Goal: Information Seeking & Learning: Understand process/instructions

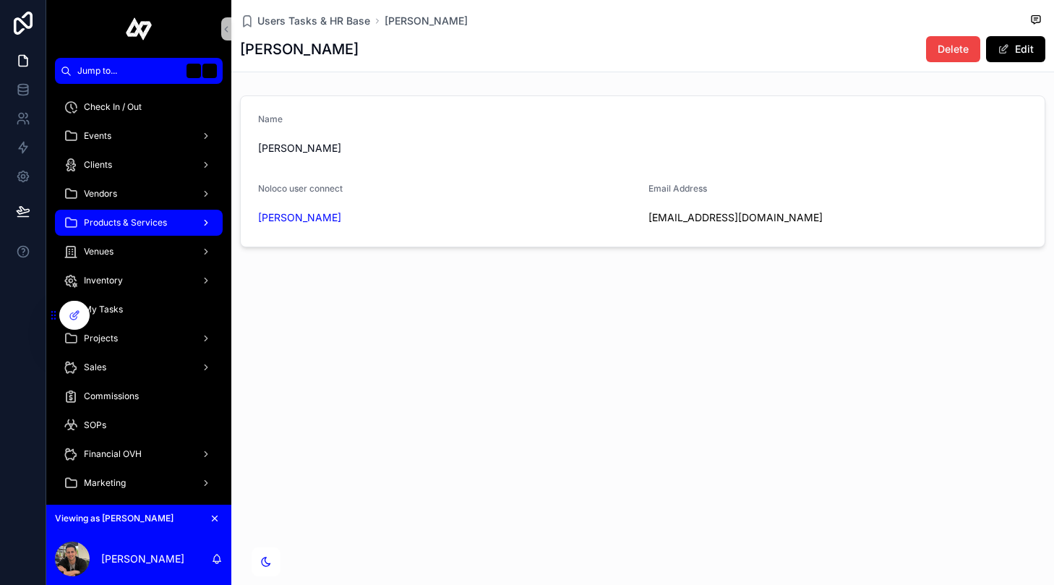
click at [161, 223] on span "Products & Services" at bounding box center [125, 223] width 83 height 12
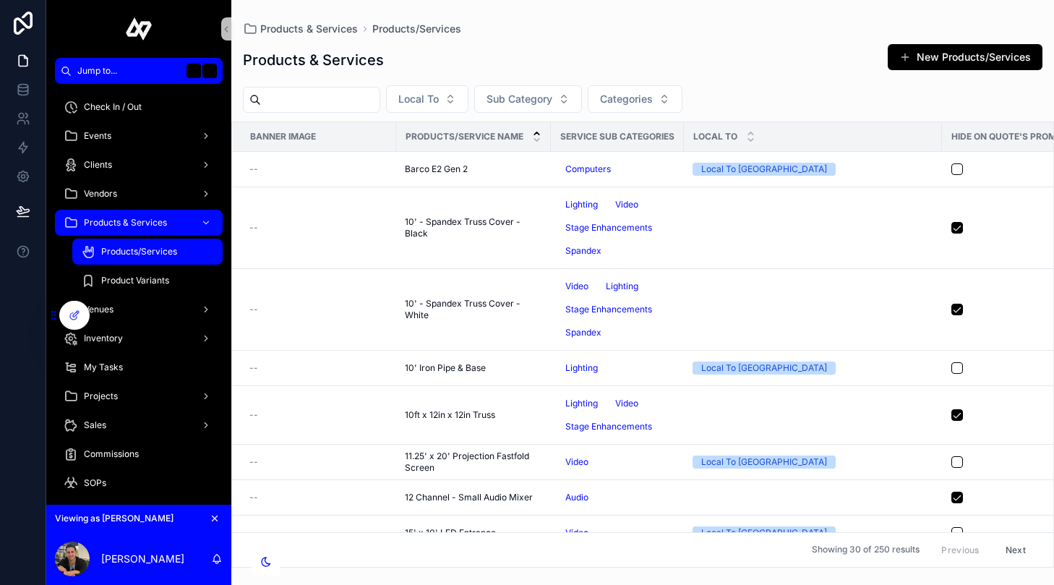
click at [327, 98] on input "scrollable content" at bounding box center [320, 100] width 119 height 20
type input "*********"
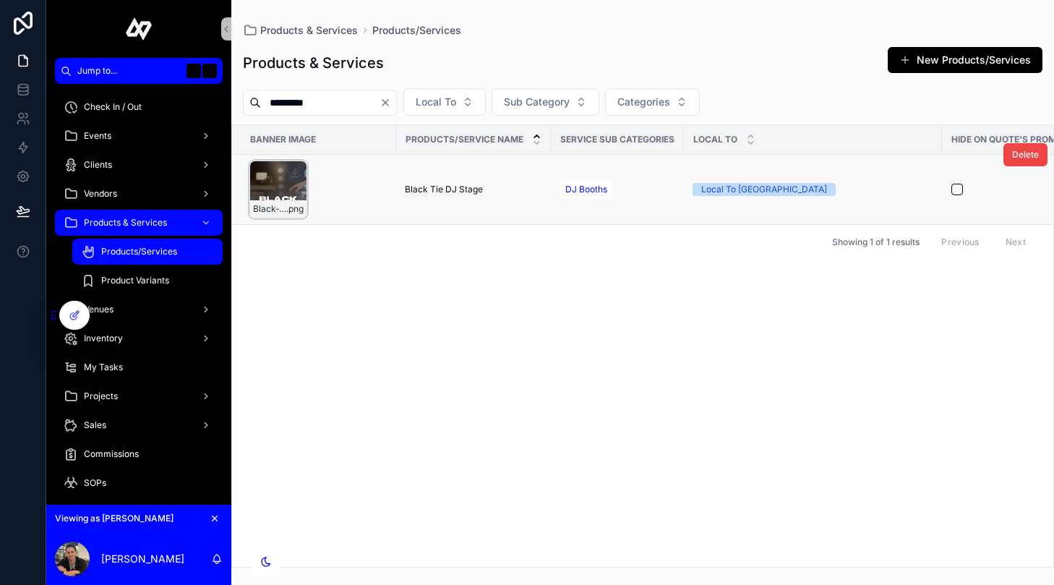
click at [278, 176] on div "Black-Tie-DJ-Stage .png" at bounding box center [278, 189] width 58 height 58
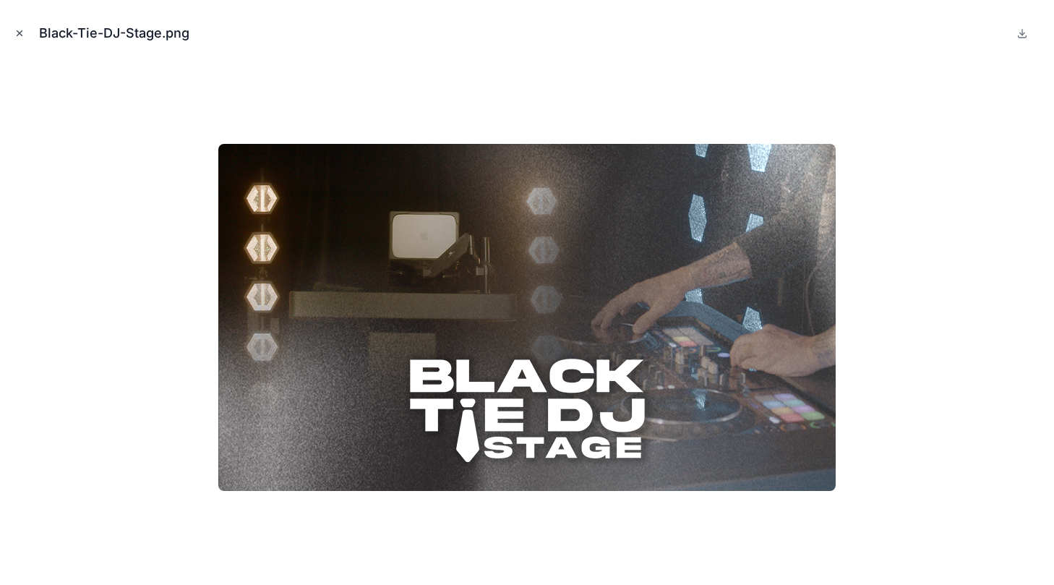
click at [21, 30] on icon "Close modal" at bounding box center [19, 33] width 10 height 10
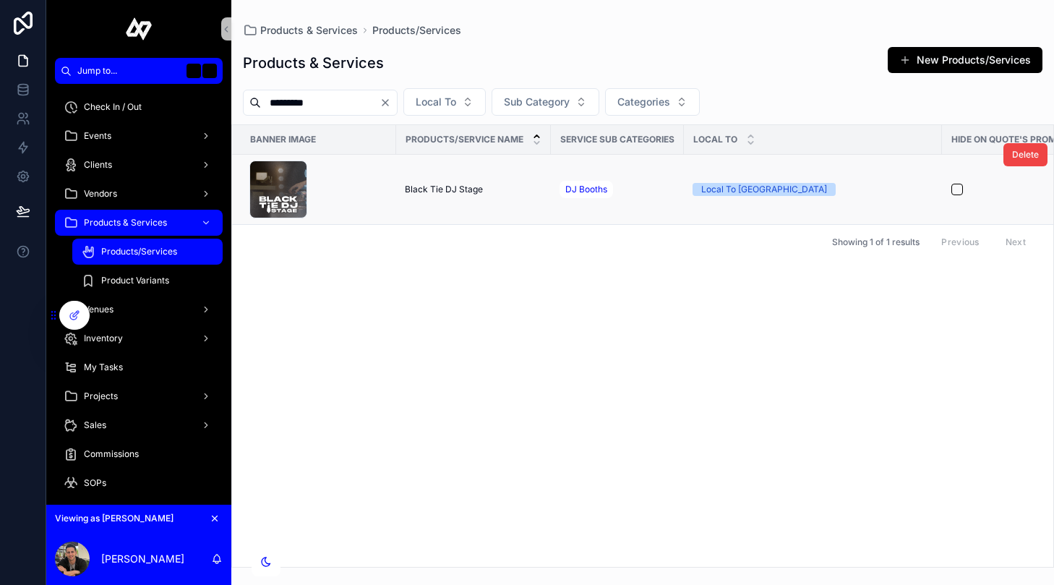
click at [451, 187] on span "Black Tie DJ Stage" at bounding box center [444, 190] width 78 height 12
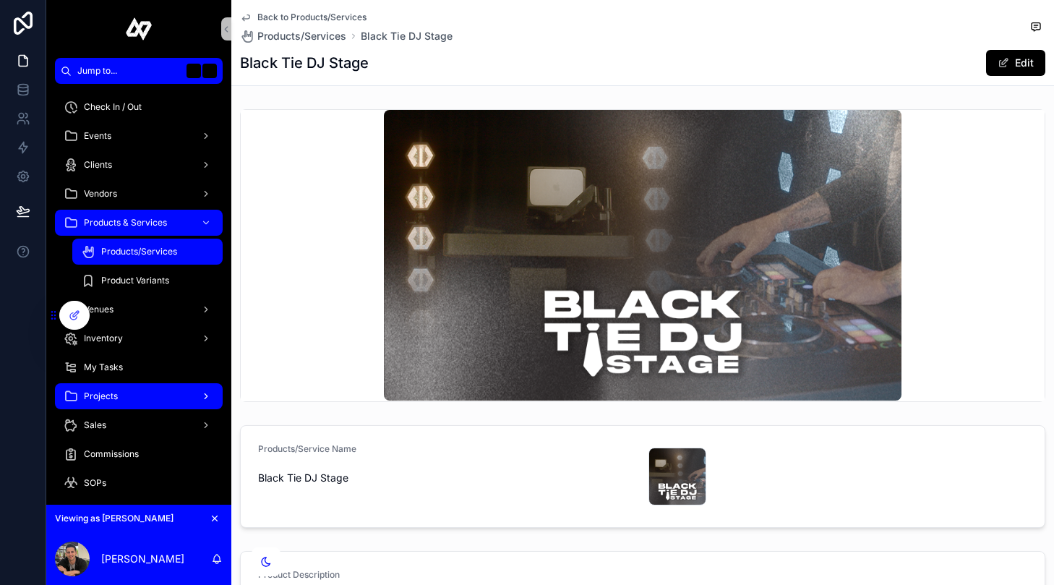
click at [135, 405] on div "Projects" at bounding box center [139, 396] width 150 height 23
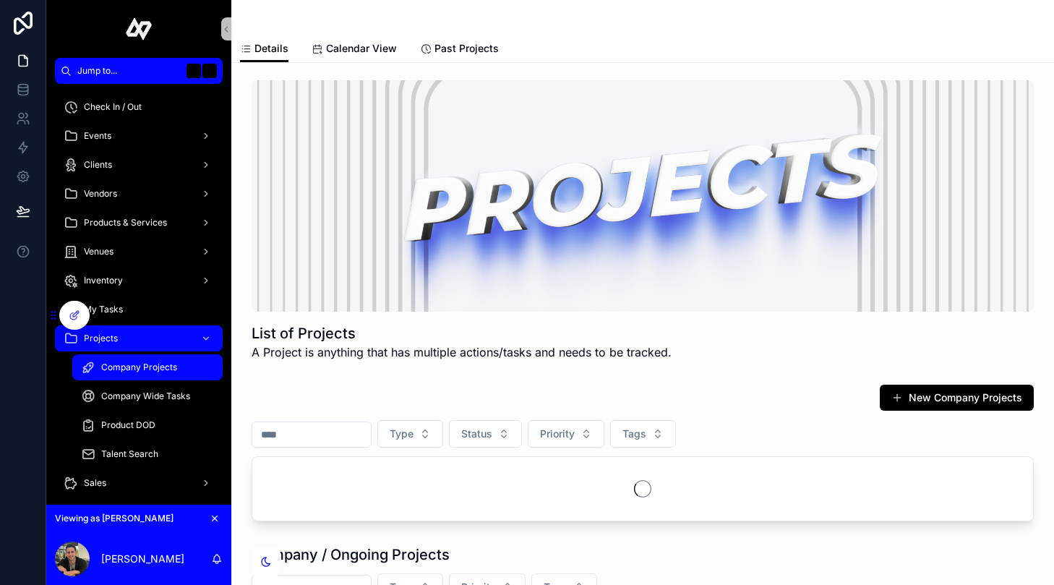
click at [145, 362] on span "Company Projects" at bounding box center [139, 367] width 76 height 12
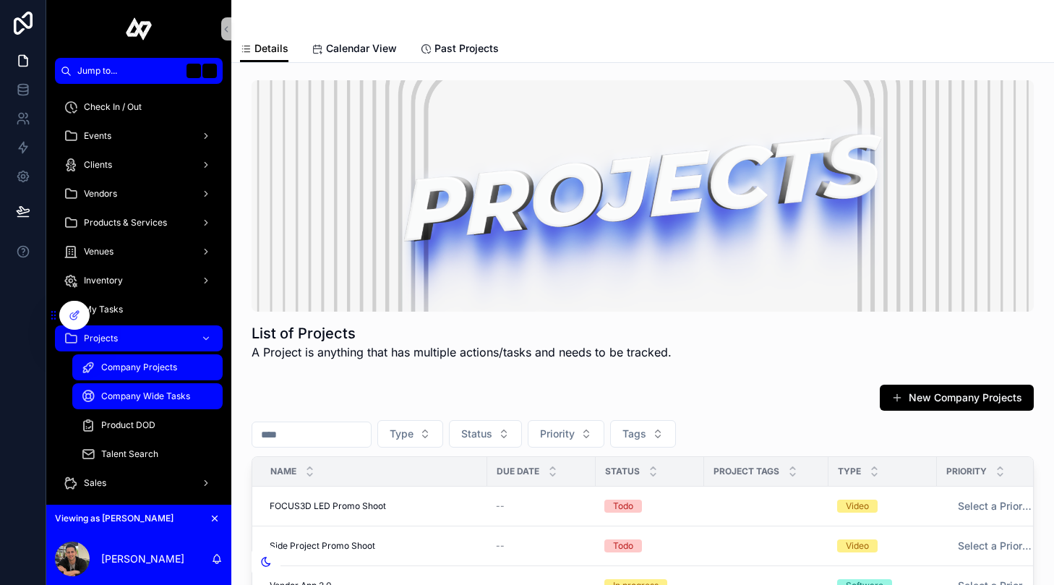
click at [159, 403] on div "Company Wide Tasks" at bounding box center [147, 396] width 133 height 23
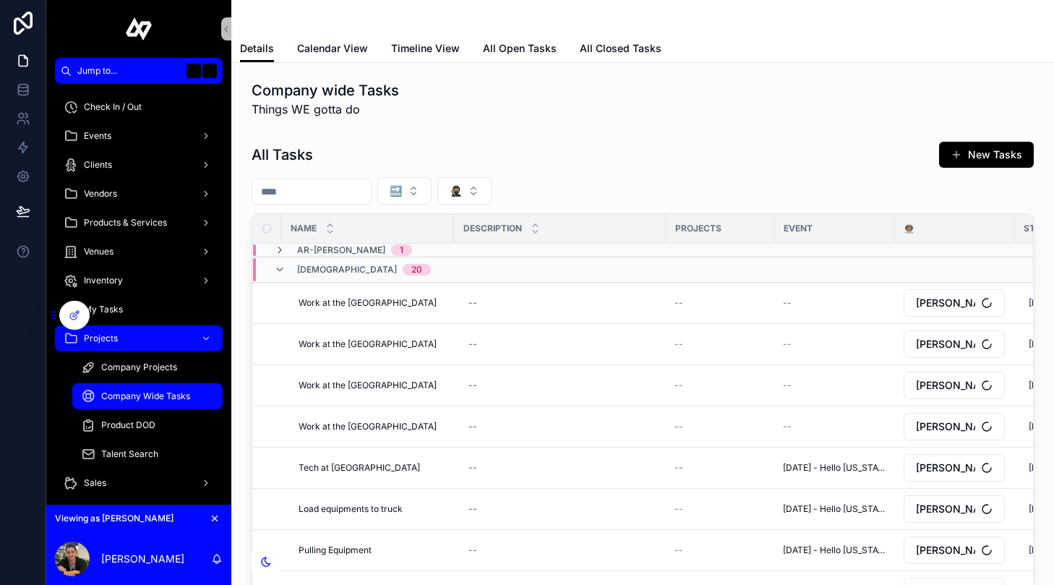
click at [327, 188] on input "scrollable content" at bounding box center [311, 191] width 119 height 20
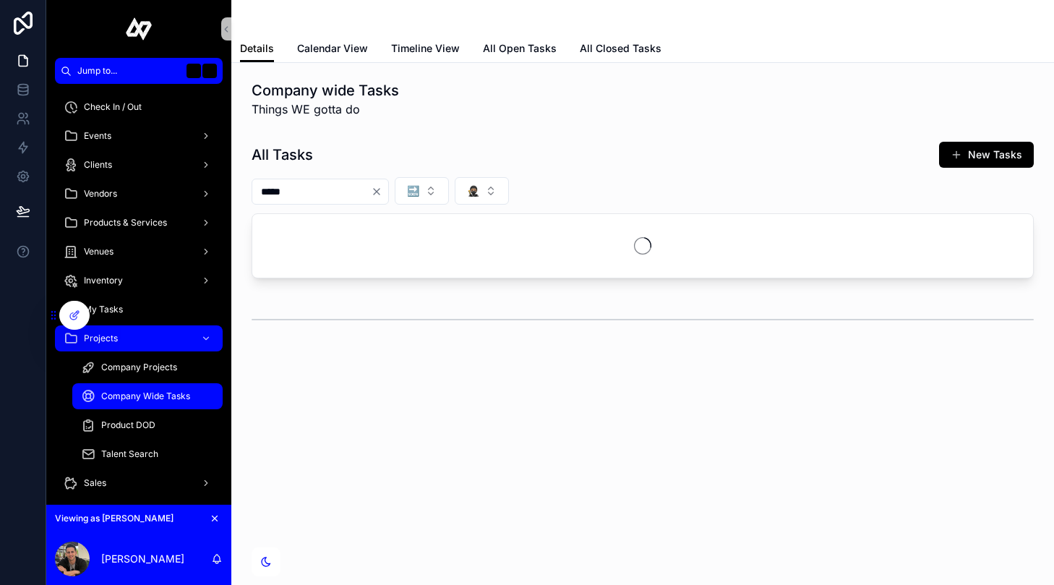
type input "*****"
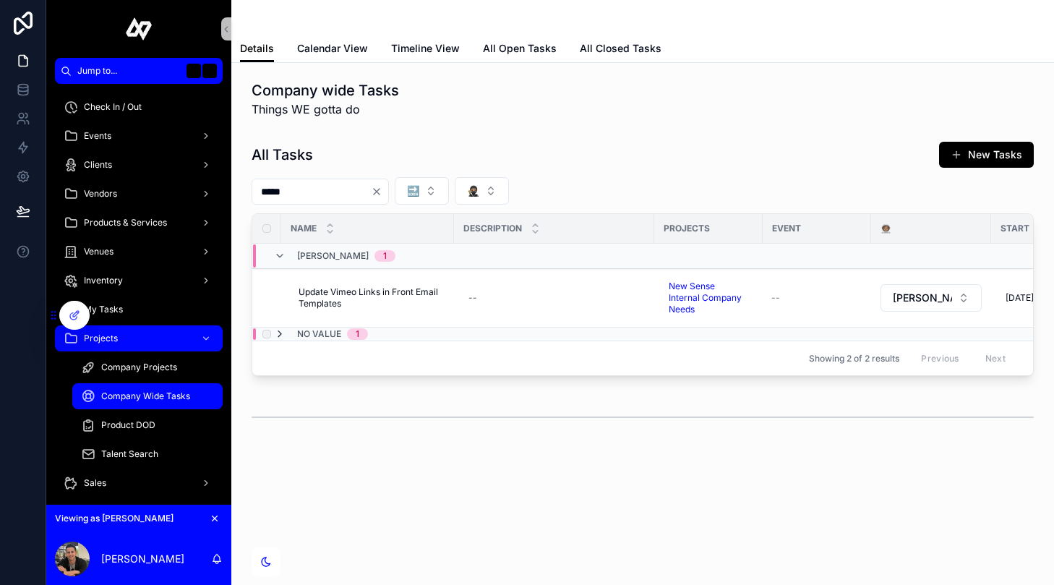
click at [275, 332] on icon "scrollable content" at bounding box center [280, 334] width 12 height 12
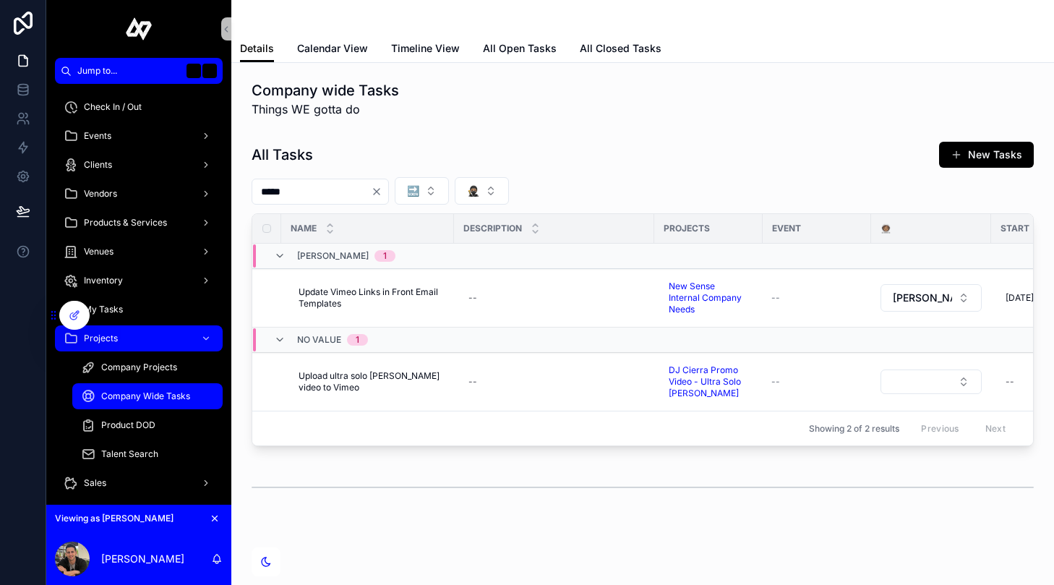
click at [382, 190] on icon "Clear" at bounding box center [377, 192] width 12 height 12
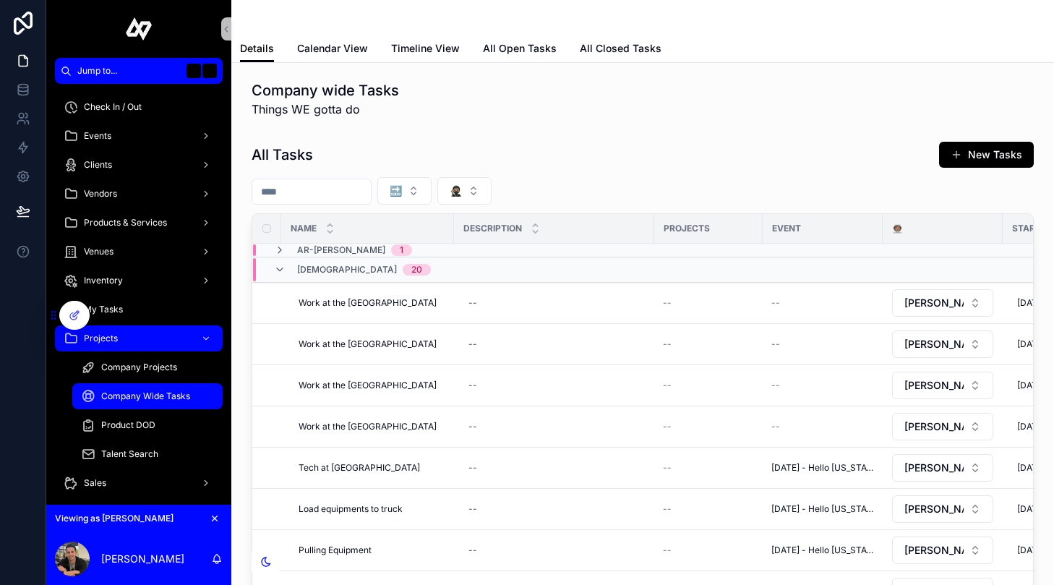
click at [293, 188] on input "scrollable content" at bounding box center [311, 191] width 119 height 20
type input "*********"
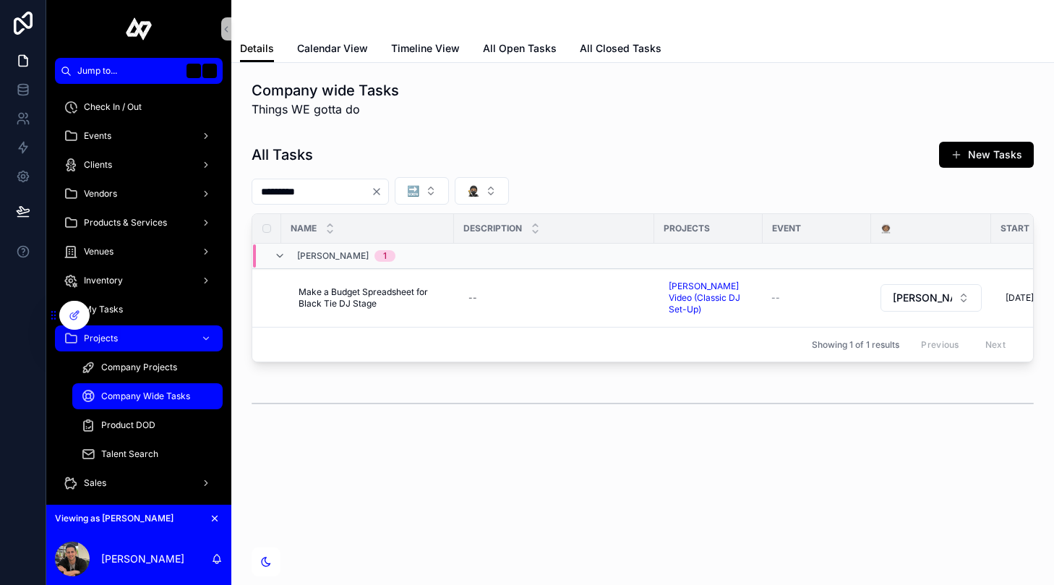
click at [481, 390] on div "scrollable content" at bounding box center [643, 403] width 782 height 36
click at [132, 143] on div "Events" at bounding box center [139, 135] width 150 height 23
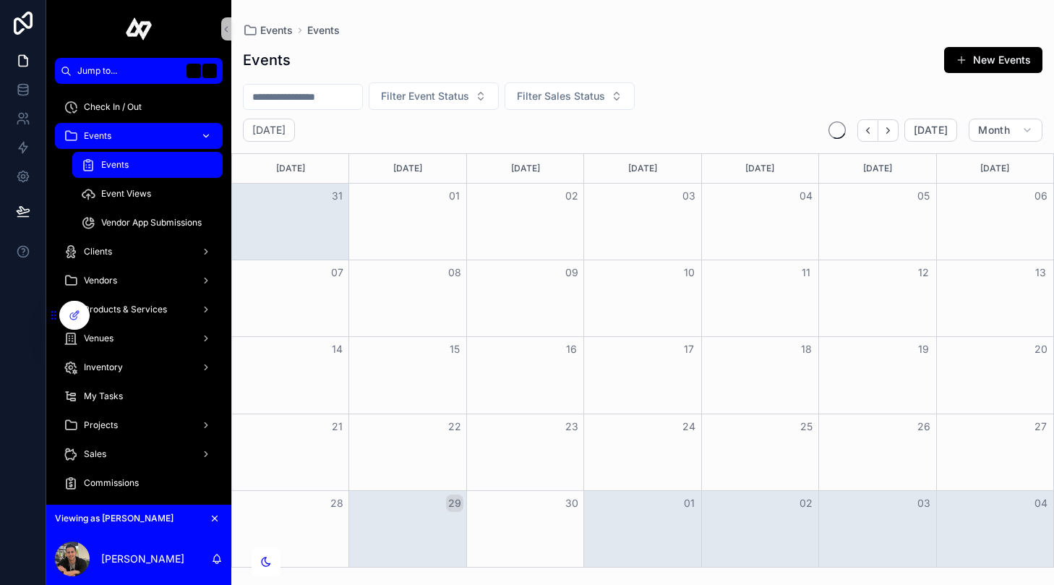
click at [132, 143] on div "Events" at bounding box center [139, 135] width 150 height 23
click at [121, 166] on span "Events" at bounding box center [114, 165] width 27 height 12
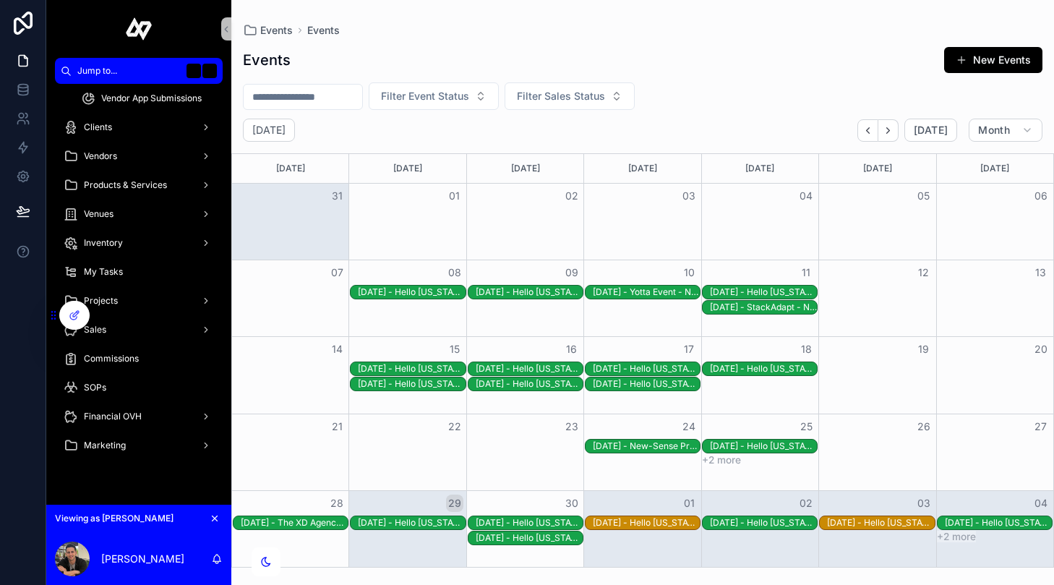
scroll to position [177, 0]
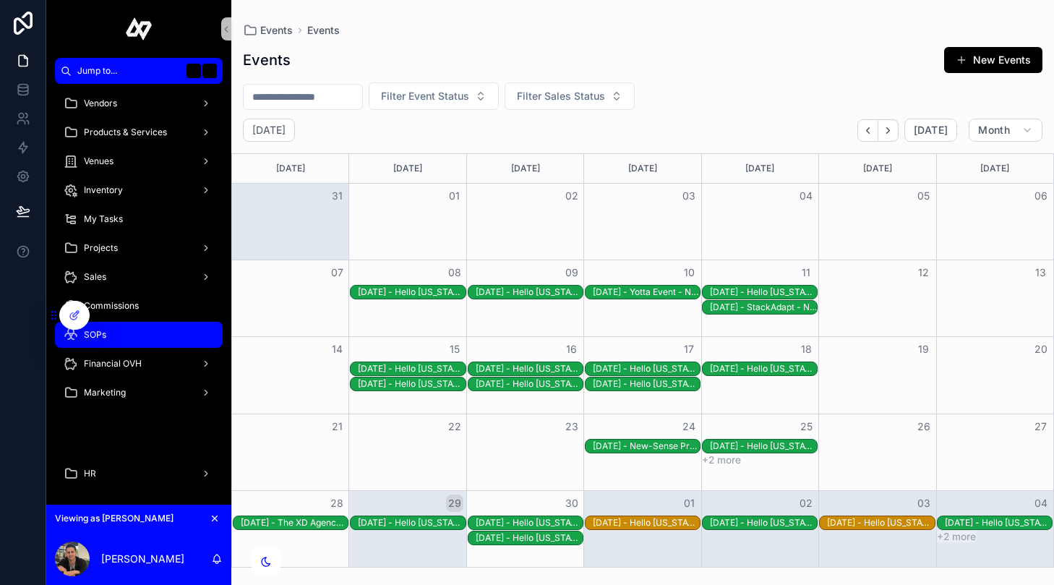
click at [121, 329] on div "SOPs" at bounding box center [139, 334] width 150 height 23
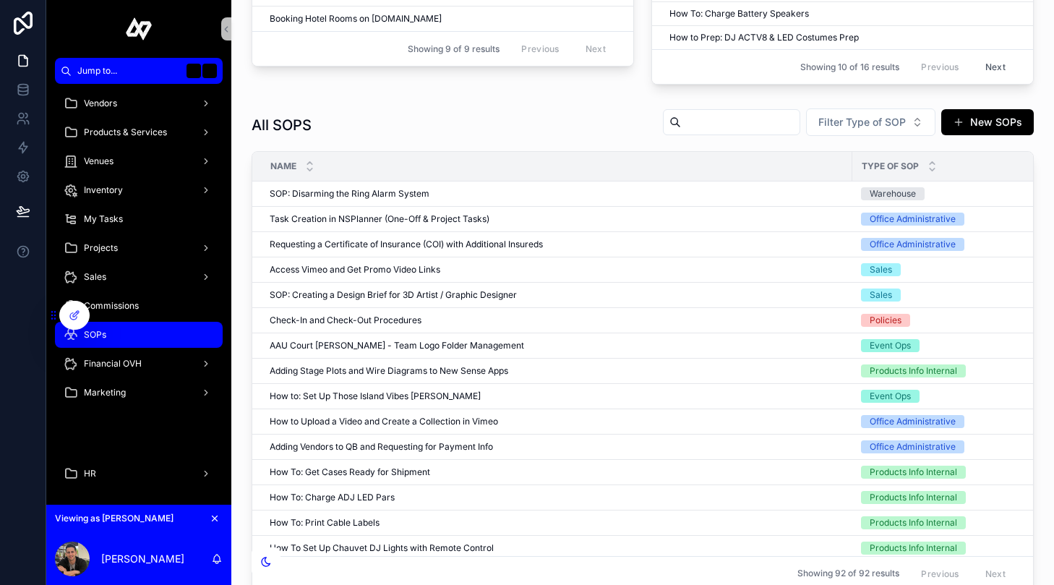
scroll to position [1139, 0]
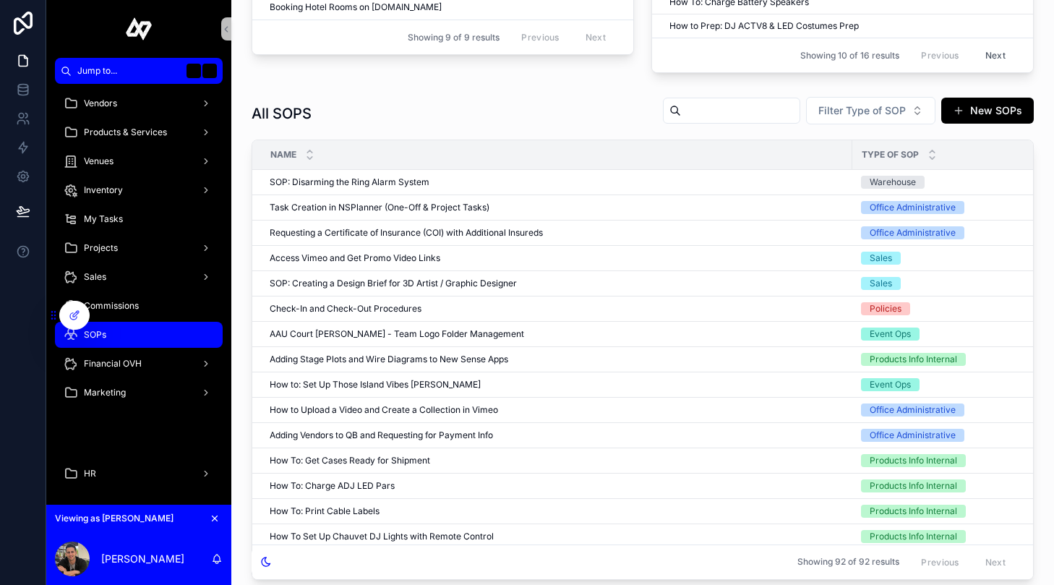
click at [735, 105] on input "scrollable content" at bounding box center [740, 110] width 119 height 20
type input "*****"
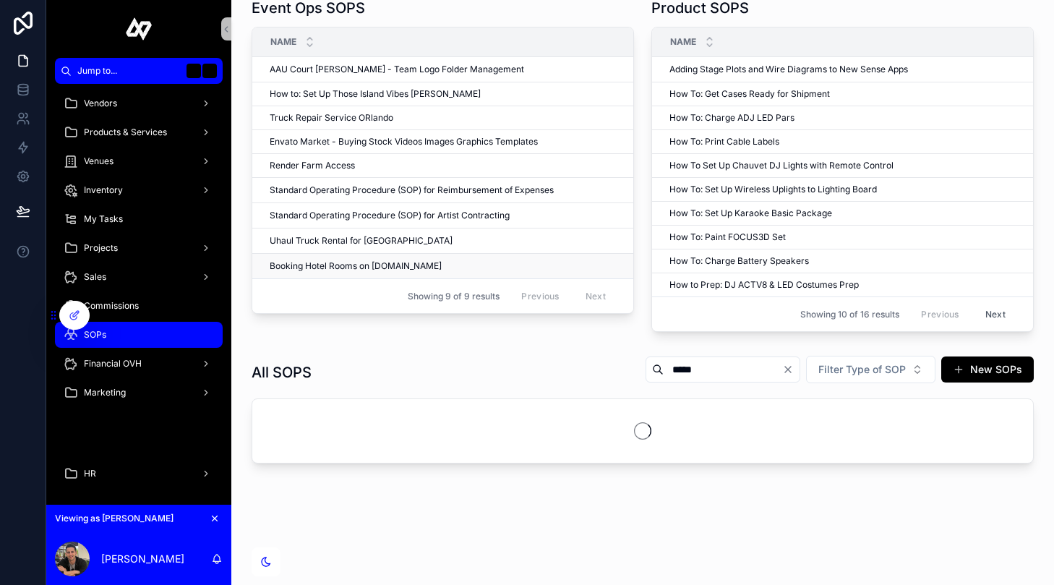
scroll to position [956, 0]
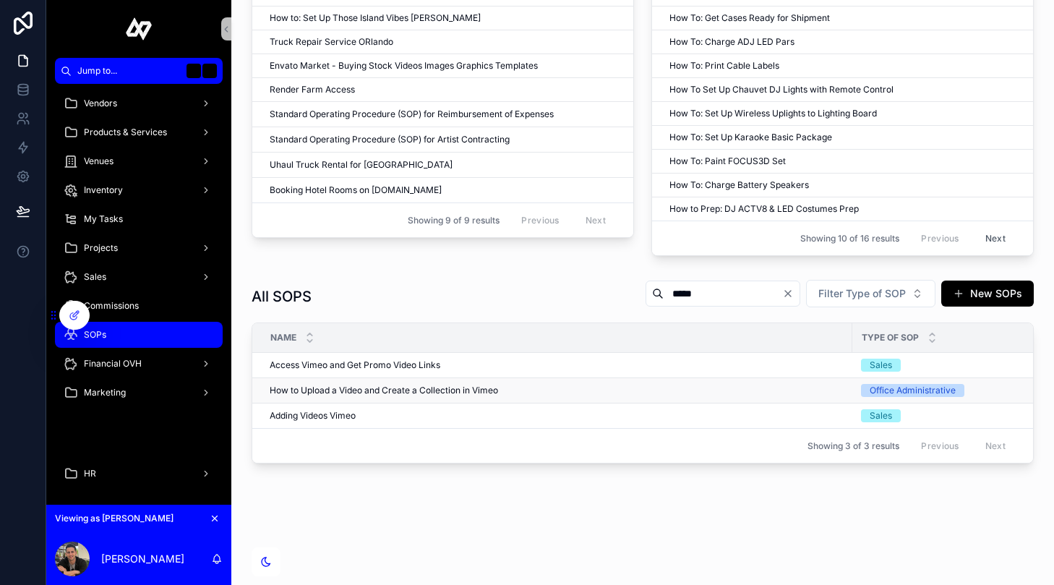
click at [407, 387] on span "How to Upload a Video and Create a Collection in Vimeo" at bounding box center [384, 391] width 228 height 12
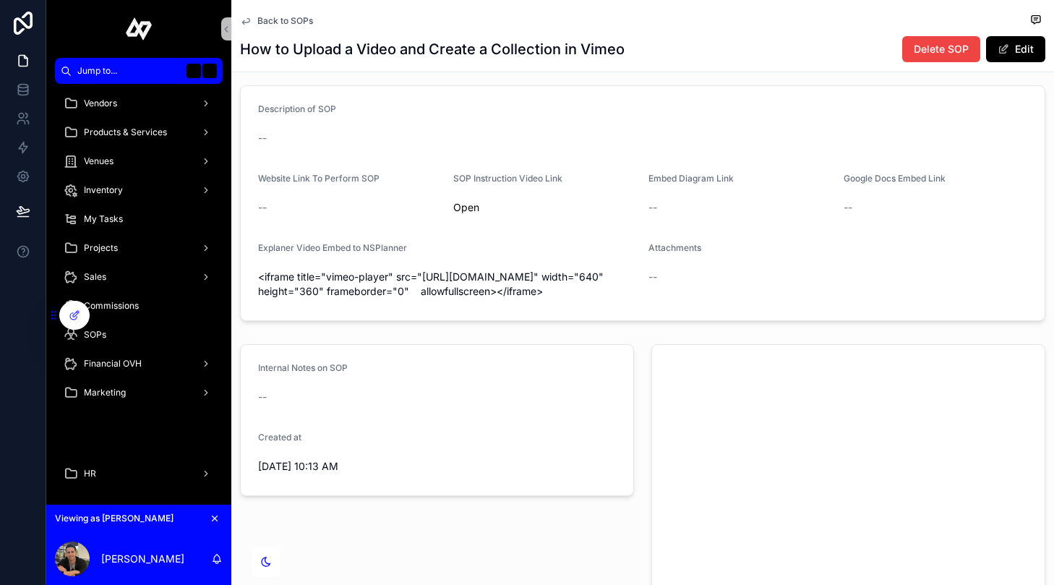
scroll to position [154, 0]
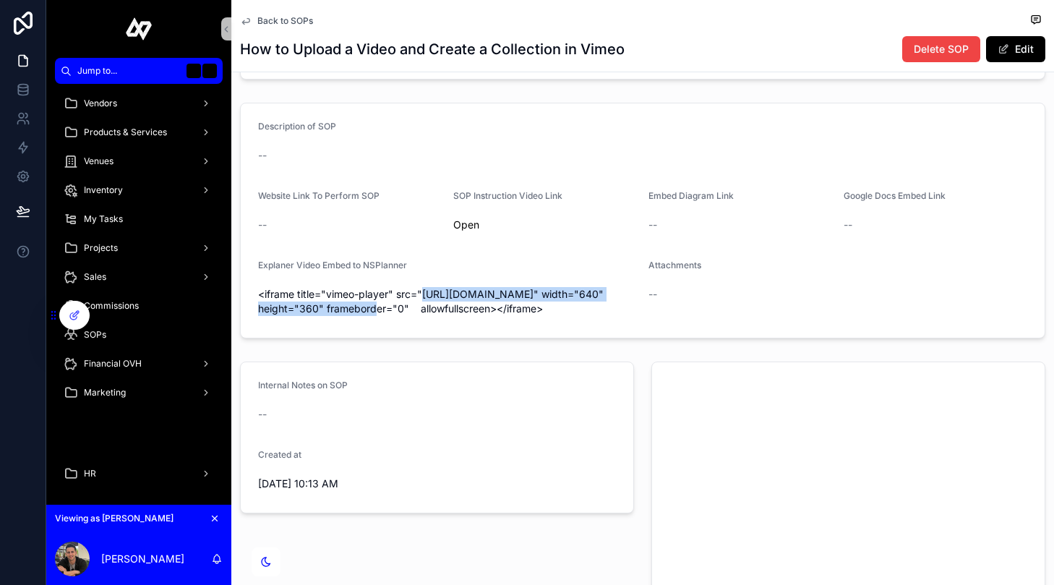
drag, startPoint x: 424, startPoint y: 294, endPoint x: 330, endPoint y: 307, distance: 94.8
click at [330, 307] on span "<iframe title="vimeo-player" src="[URL][DOMAIN_NAME]" width="640" height="360" …" at bounding box center [447, 301] width 379 height 29
copy span "[URL][DOMAIN_NAME]"
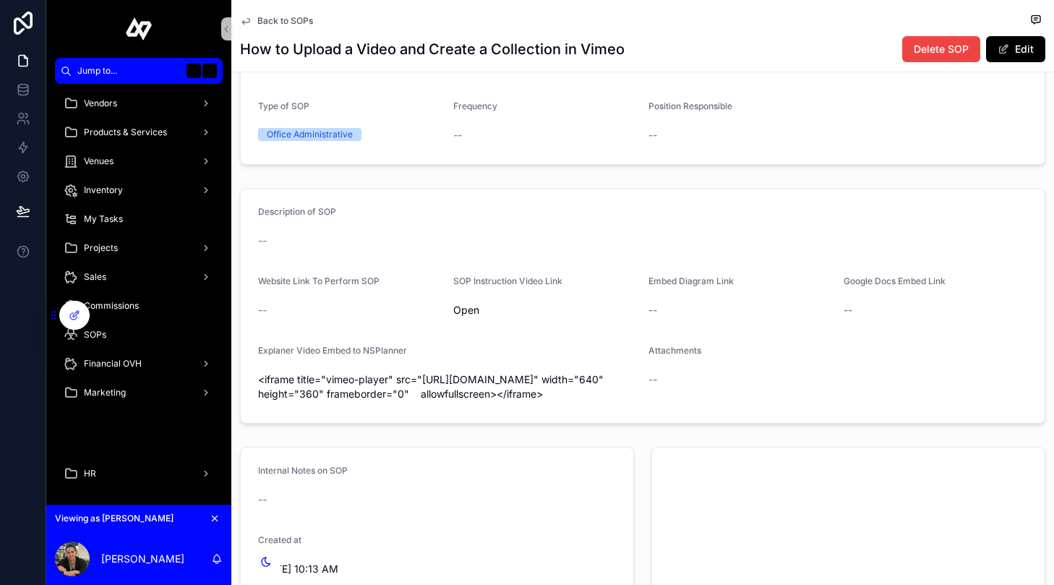
scroll to position [0, 0]
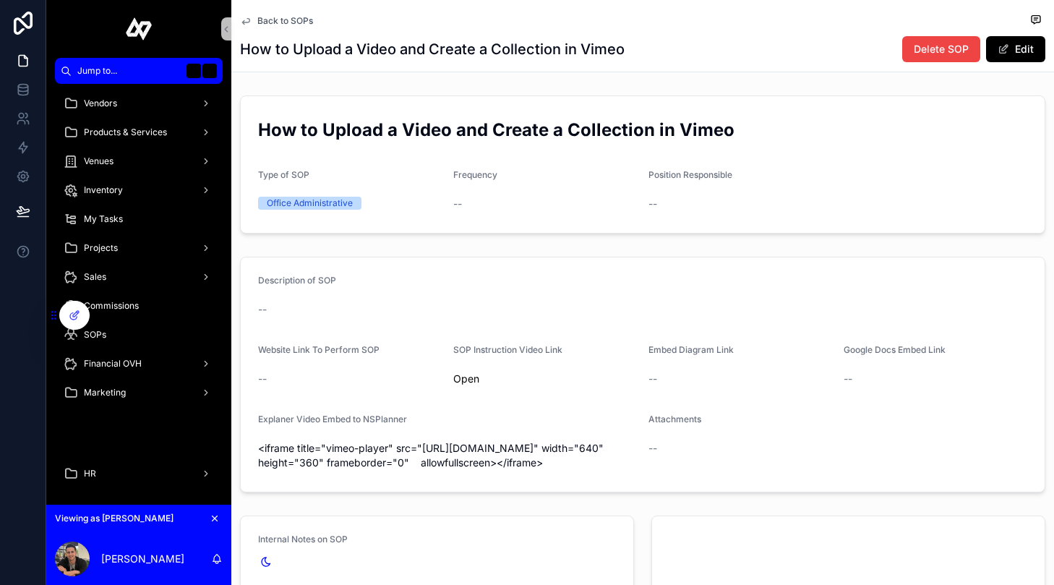
click at [273, 17] on span "Back to SOPs" at bounding box center [285, 21] width 56 height 12
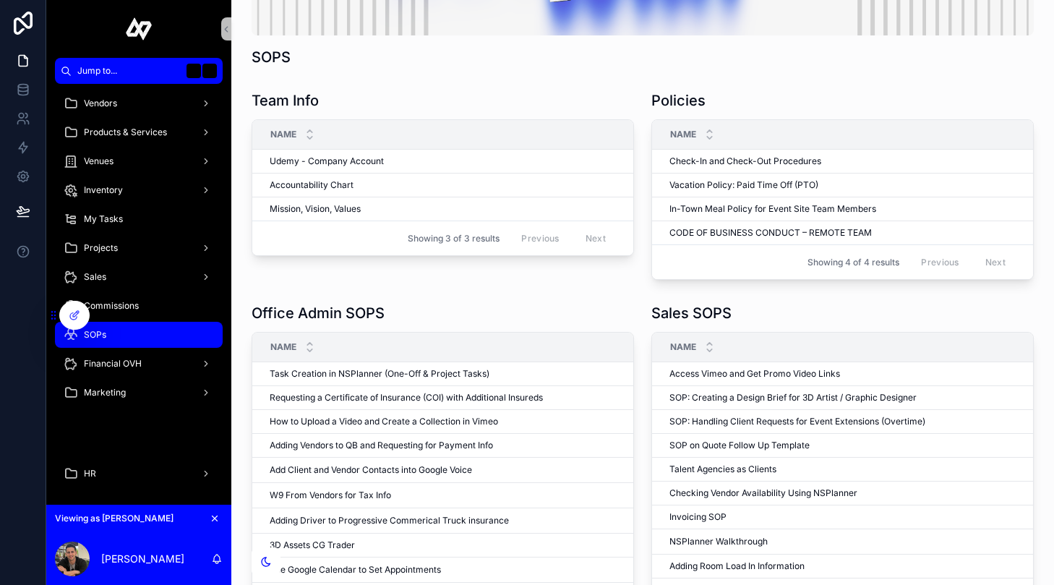
scroll to position [217, 0]
